Goal: Task Accomplishment & Management: Use online tool/utility

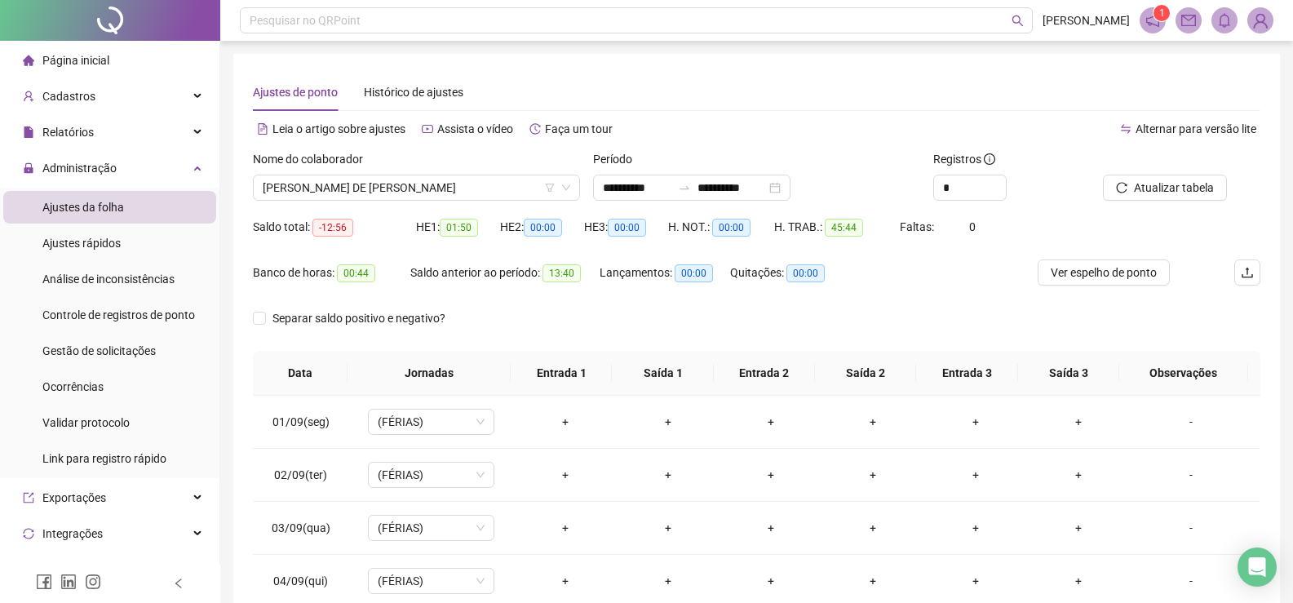
scroll to position [280, 0]
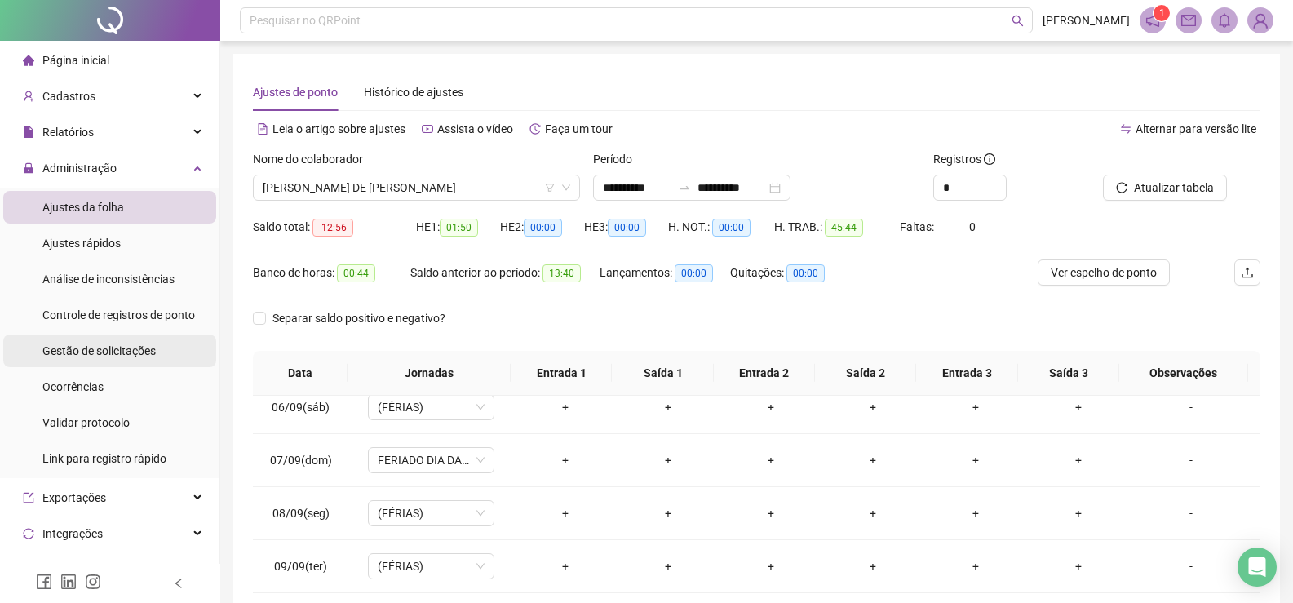
click at [78, 349] on span "Gestão de solicitações" at bounding box center [98, 350] width 113 height 13
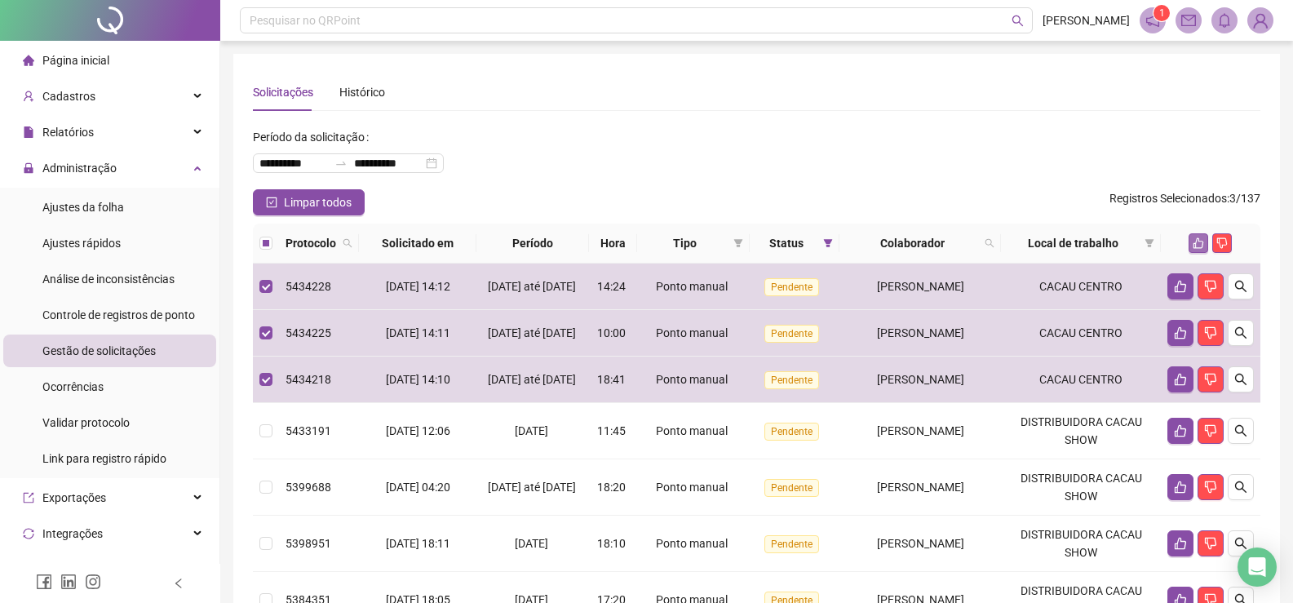
click at [1197, 248] on icon "like" at bounding box center [1198, 243] width 11 height 11
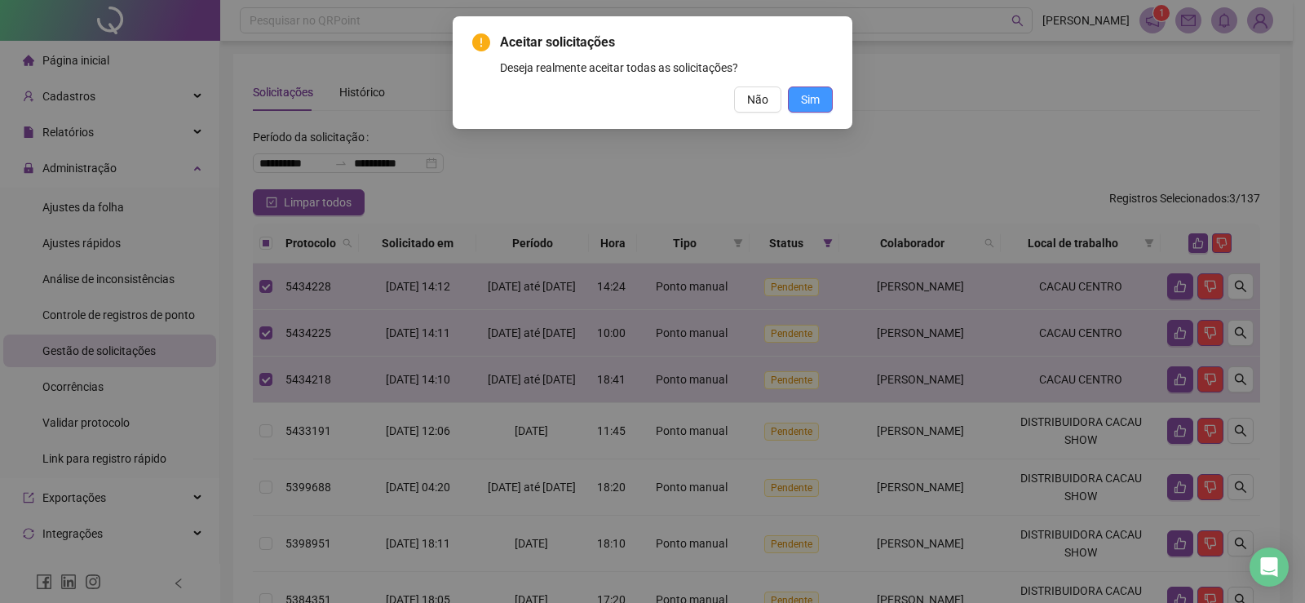
click at [822, 99] on button "Sim" at bounding box center [810, 99] width 45 height 26
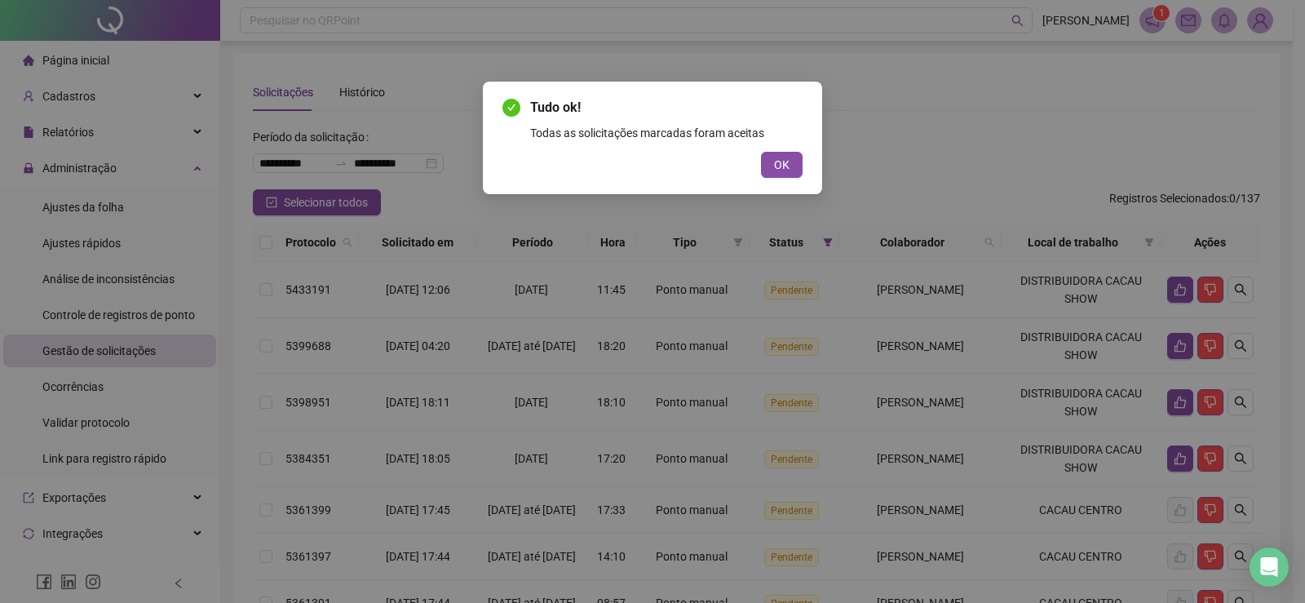
click at [771, 166] on button "OK" at bounding box center [782, 165] width 42 height 26
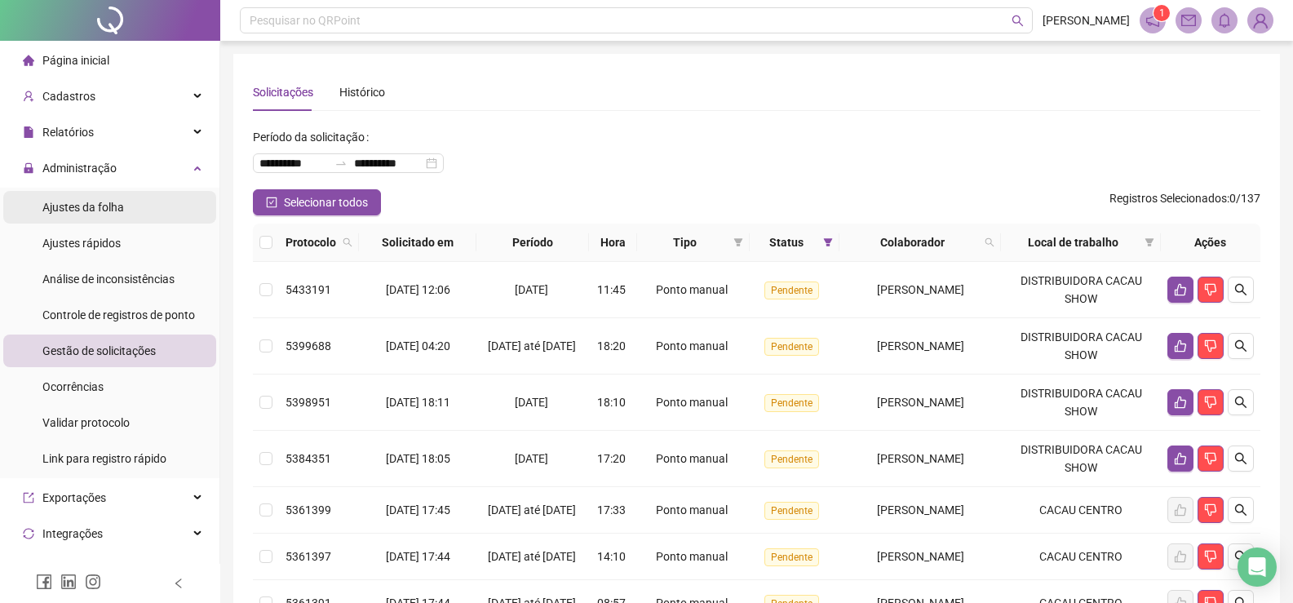
click at [87, 208] on span "Ajustes da folha" at bounding box center [83, 207] width 82 height 13
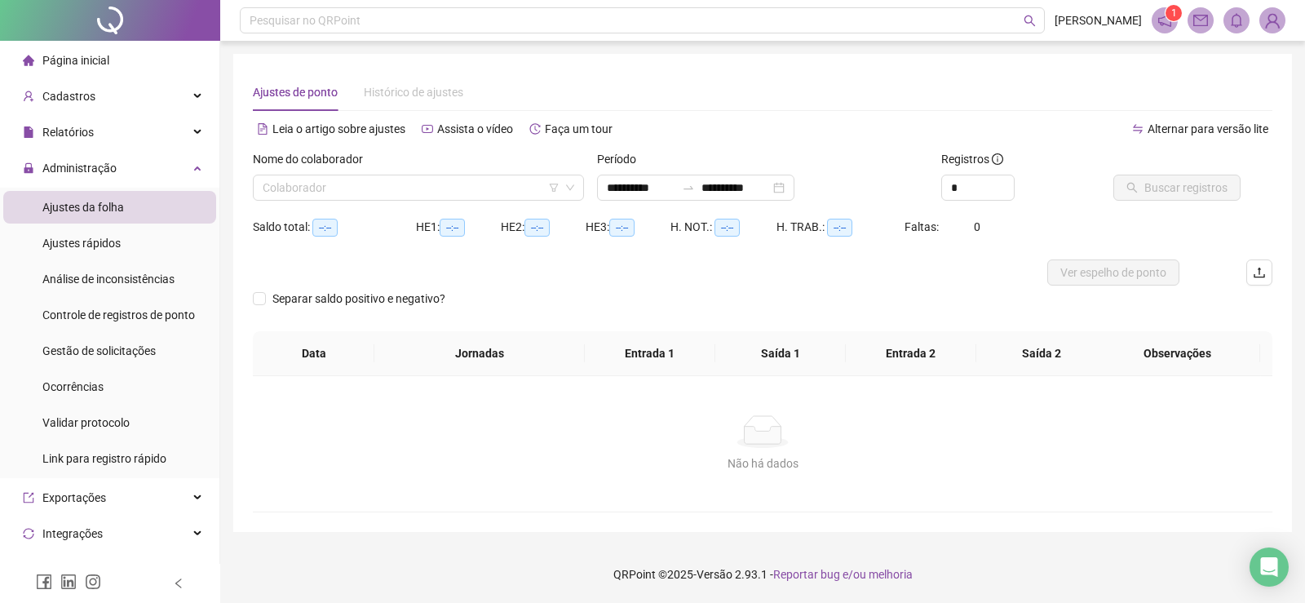
type input "**********"
click at [317, 192] on input "search" at bounding box center [411, 187] width 297 height 24
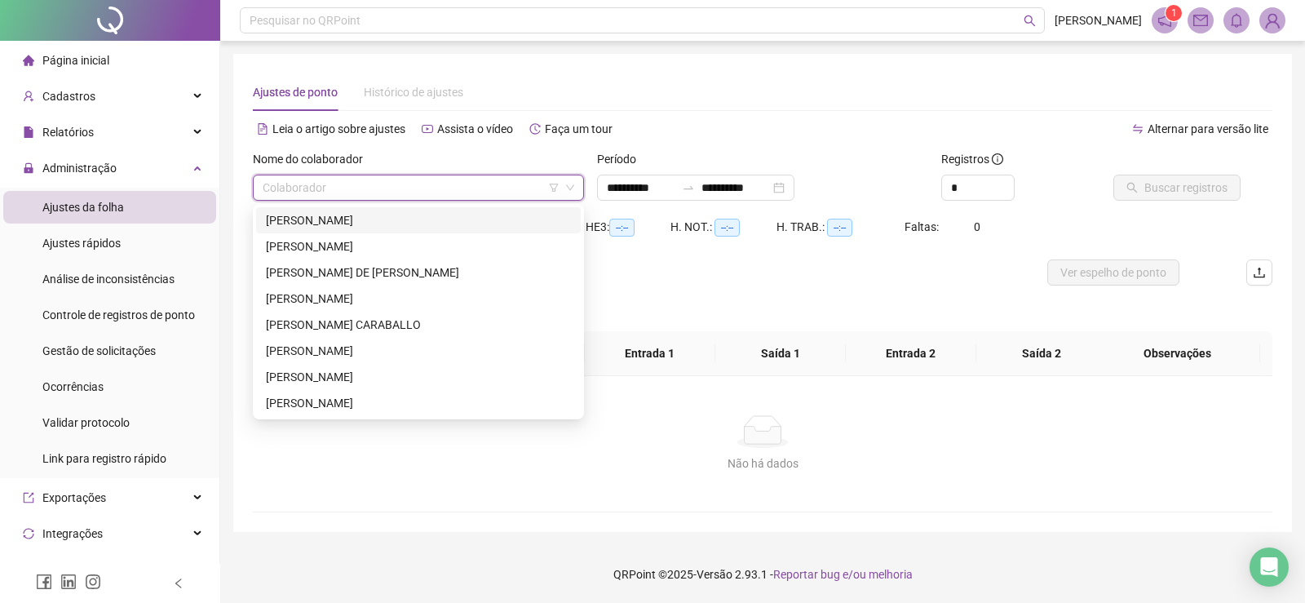
click at [316, 216] on div "[PERSON_NAME]" at bounding box center [418, 220] width 305 height 18
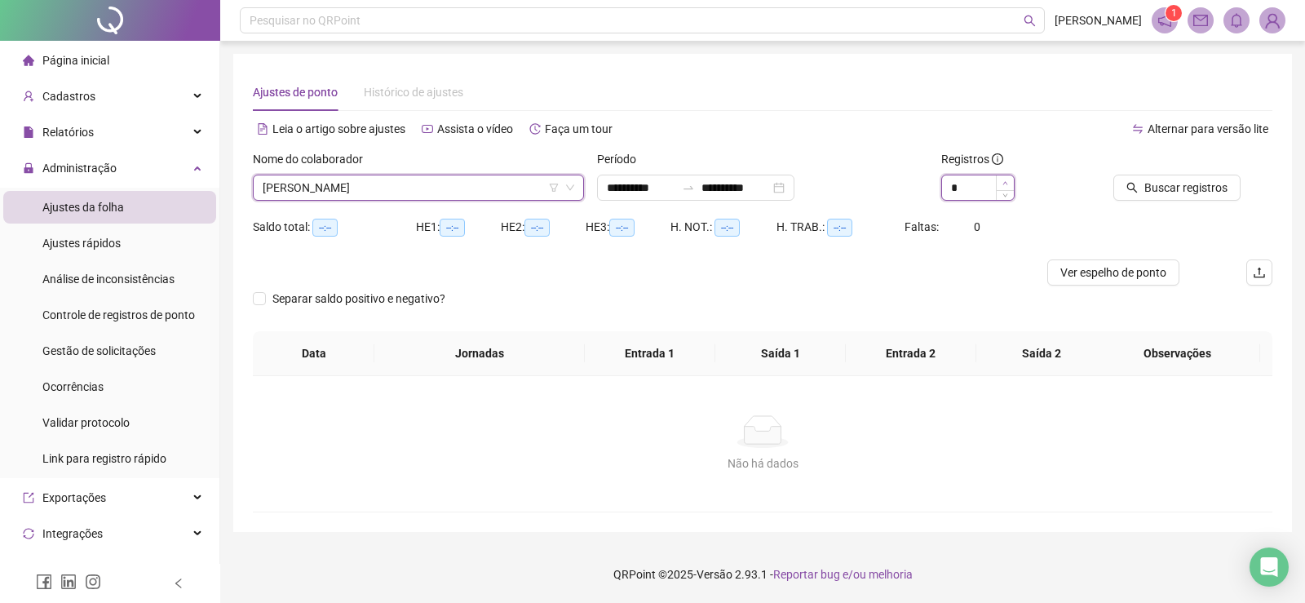
click at [1004, 184] on icon "up" at bounding box center [1005, 183] width 6 height 6
type input "*"
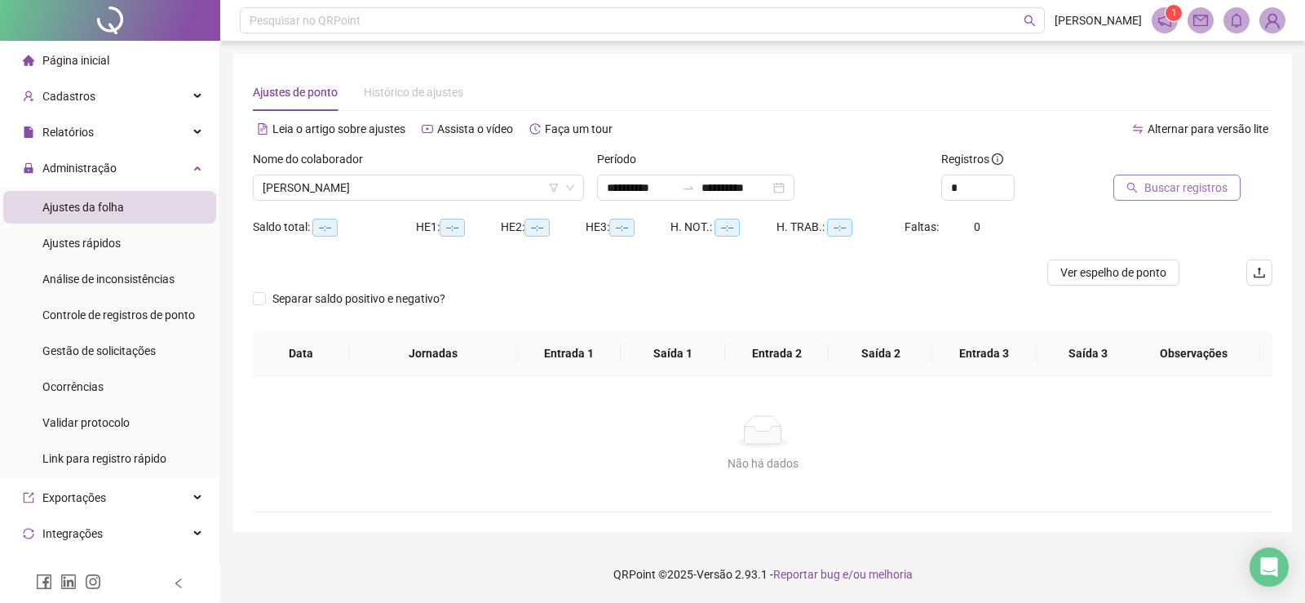
click at [1210, 186] on span "Buscar registros" at bounding box center [1185, 188] width 83 height 18
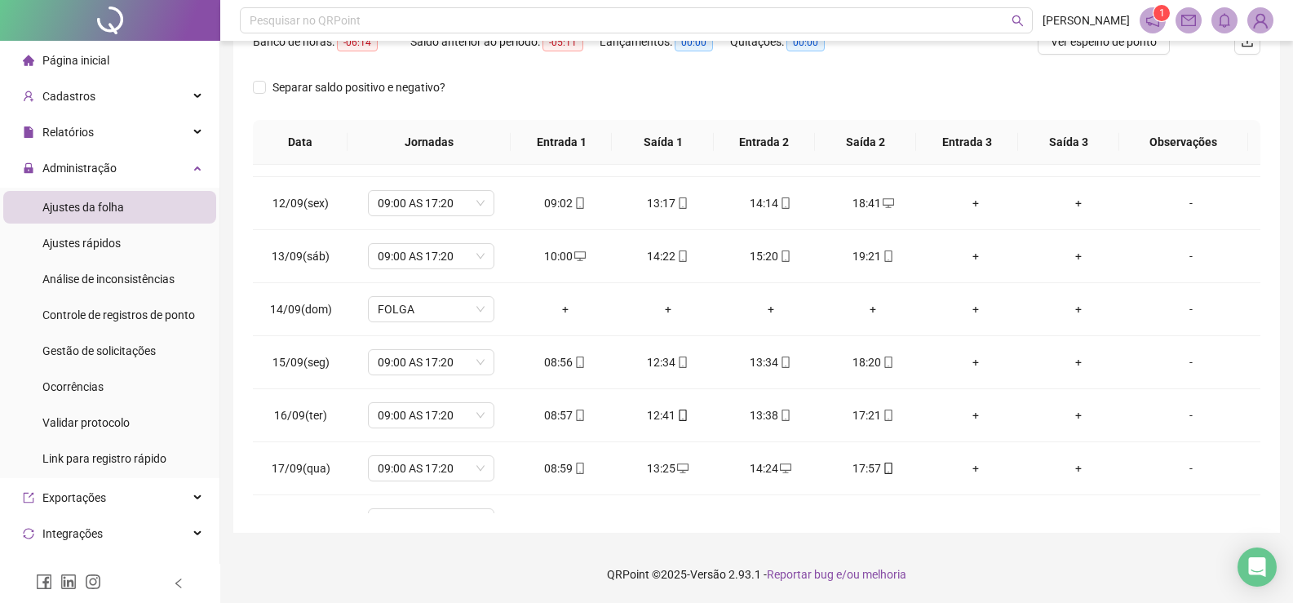
scroll to position [606, 0]
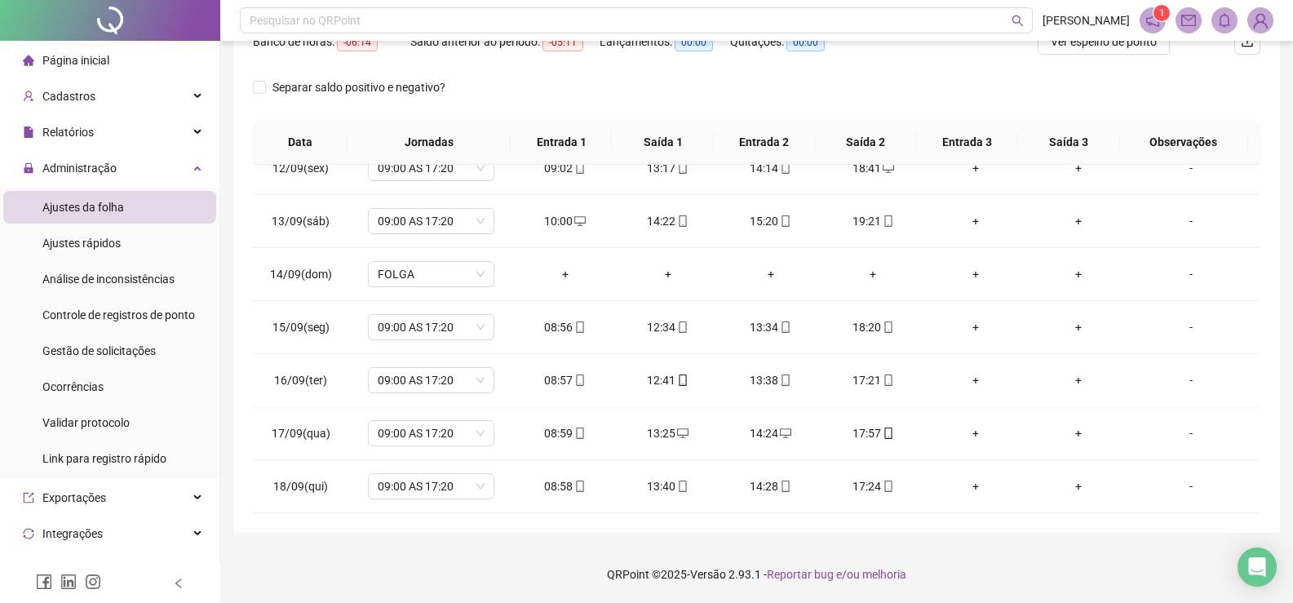
click at [1263, 505] on div "**********" at bounding box center [756, 178] width 1046 height 710
